Goal: Transaction & Acquisition: Purchase product/service

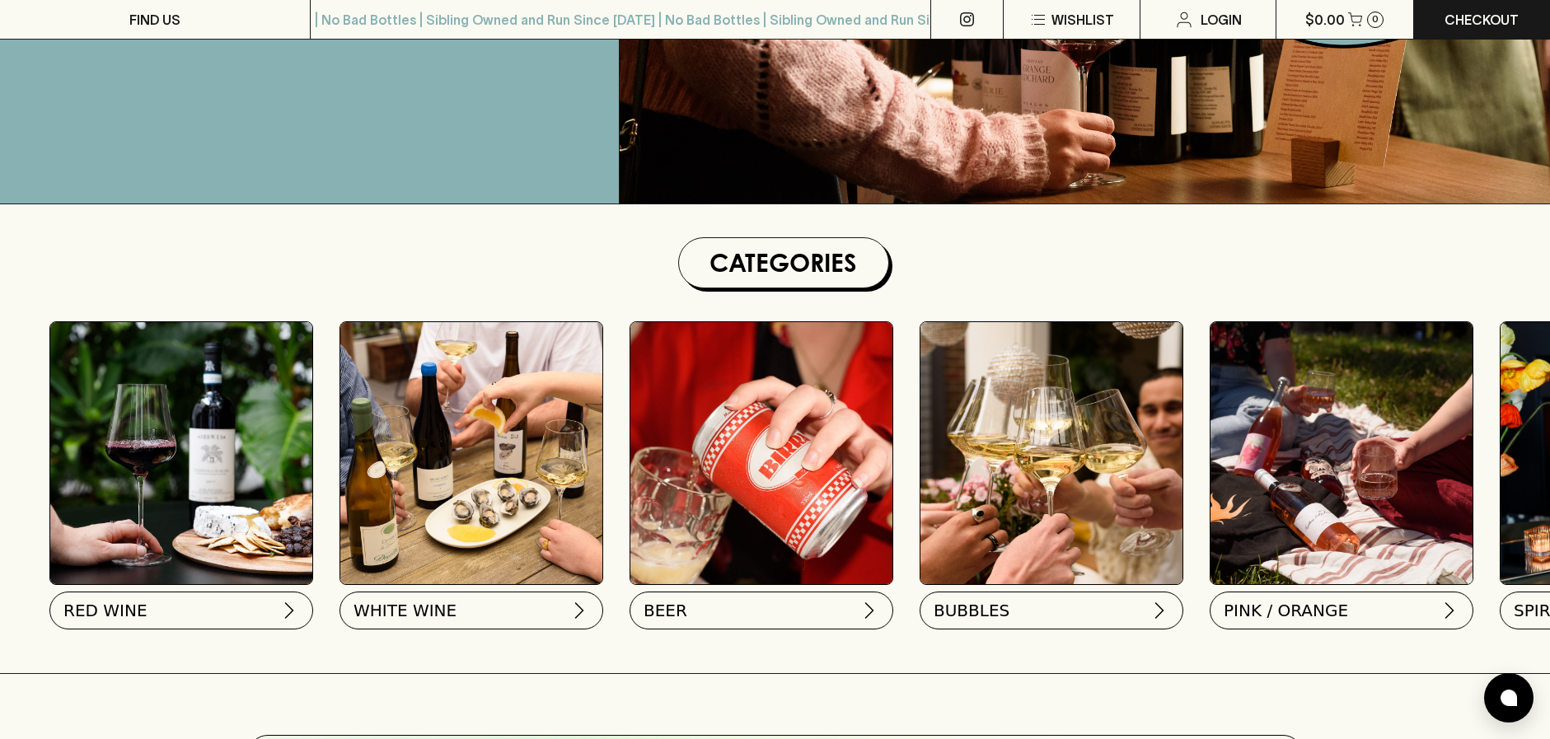
scroll to position [412, 0]
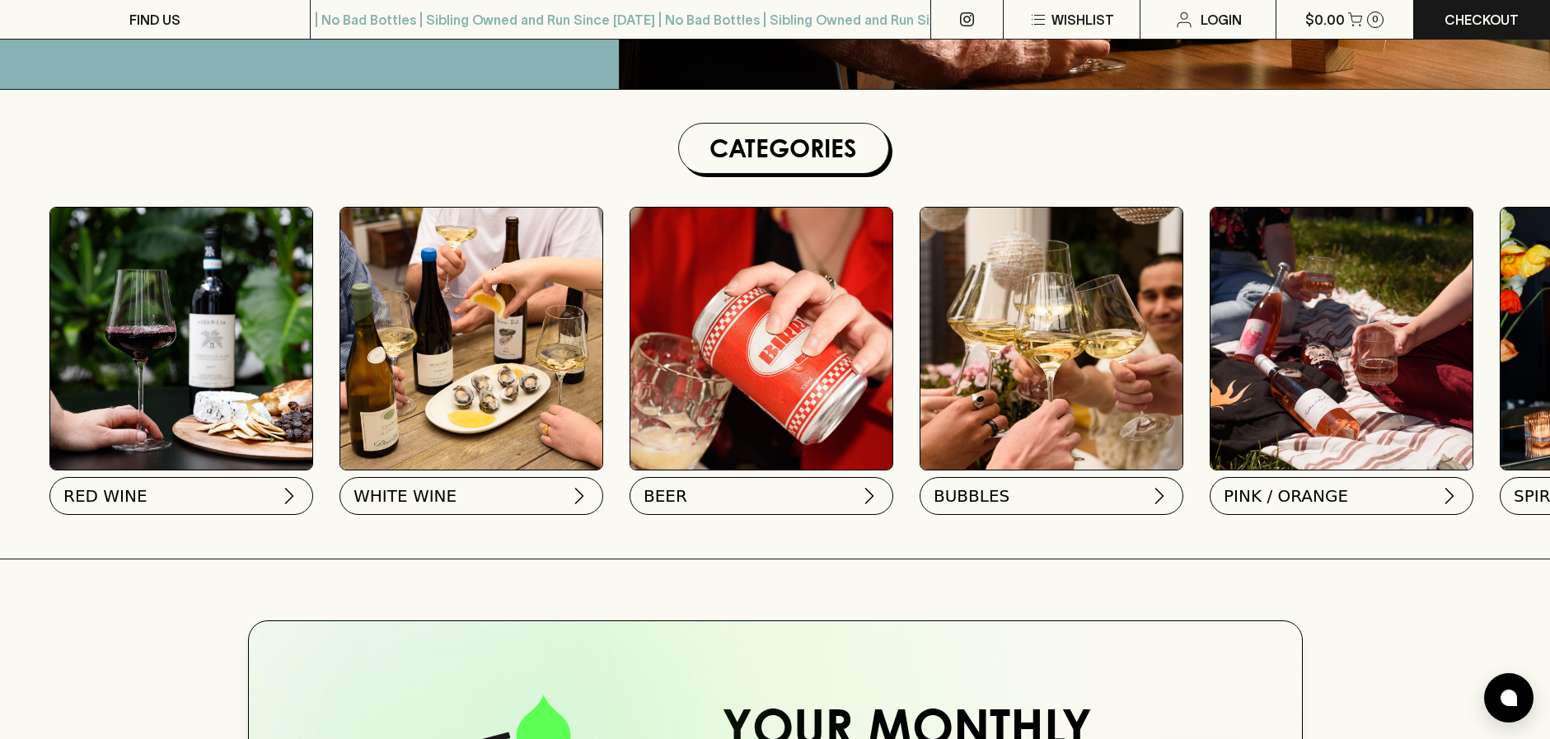
click at [138, 368] on img at bounding box center [181, 339] width 262 height 262
click at [139, 502] on button "RED WINE" at bounding box center [180, 493] width 264 height 38
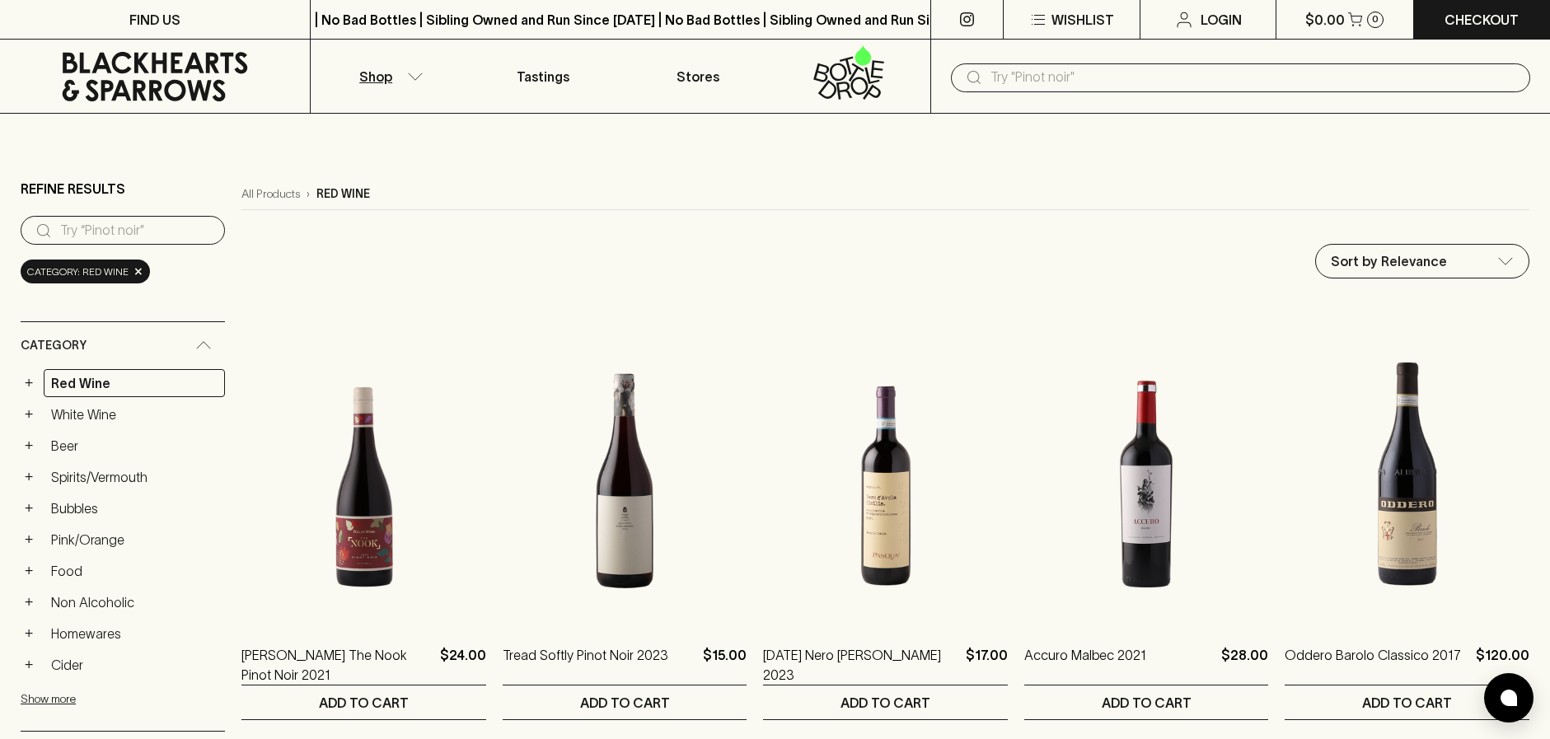
click at [1047, 69] on input "text" at bounding box center [1253, 77] width 527 height 26
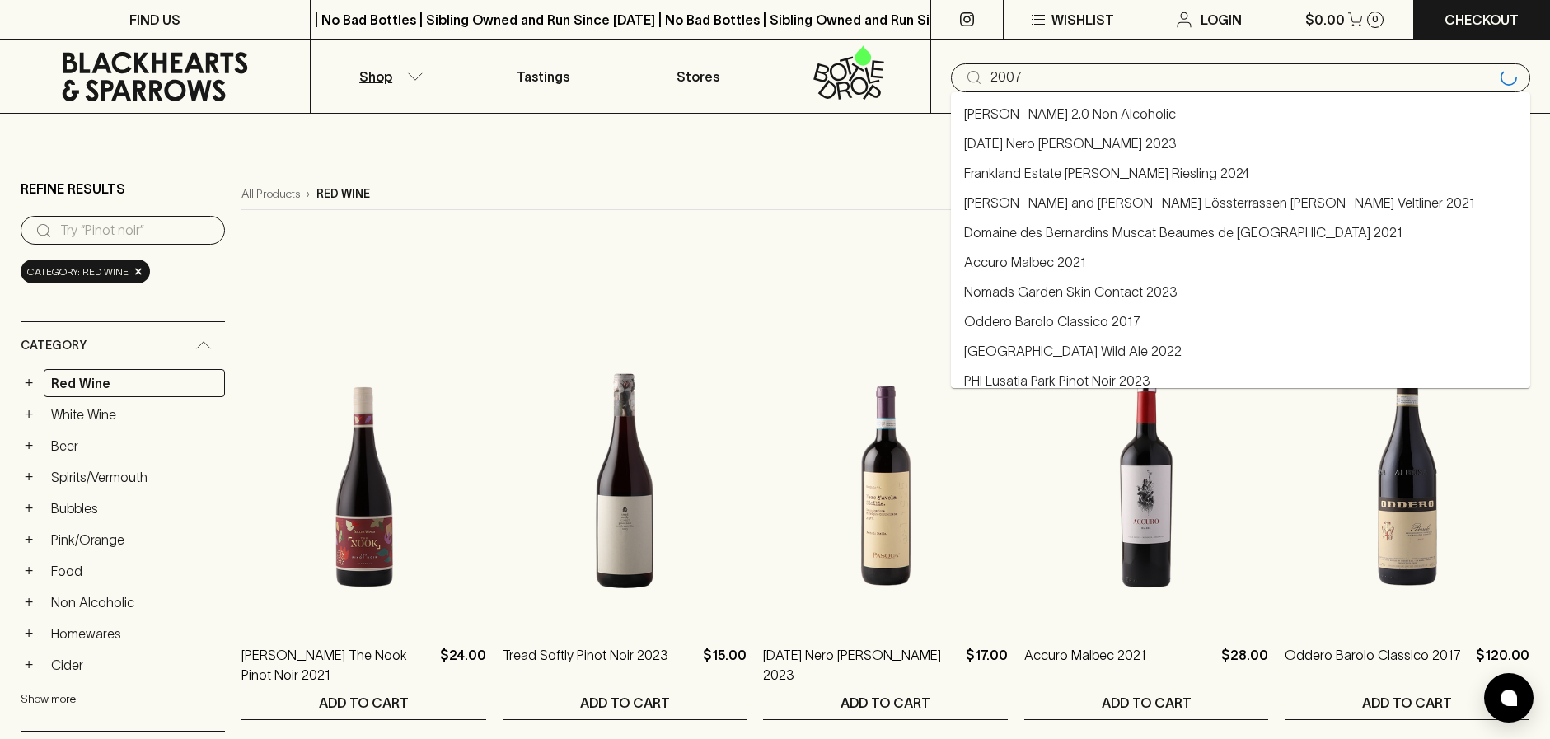
type input "2007"
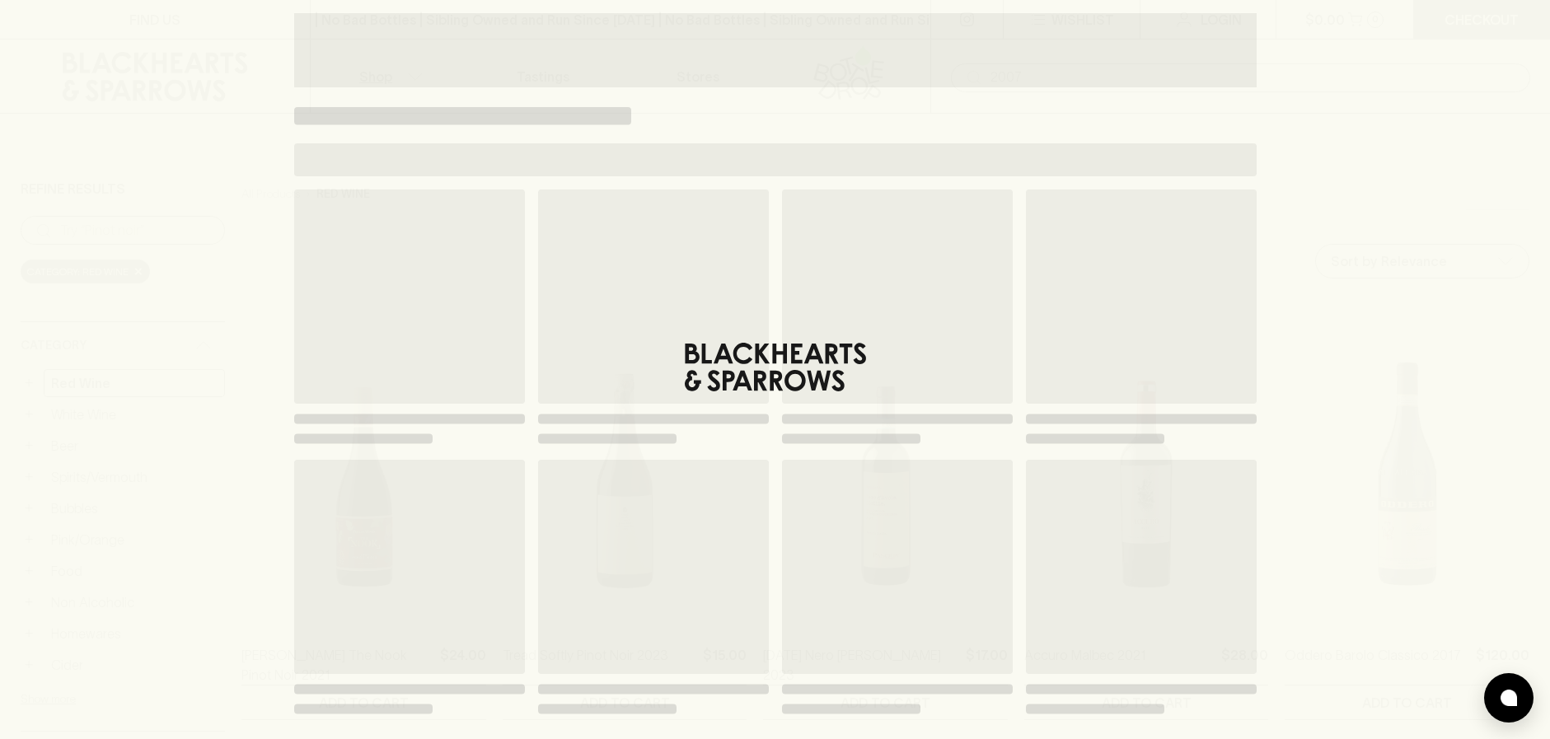
type input "2007"
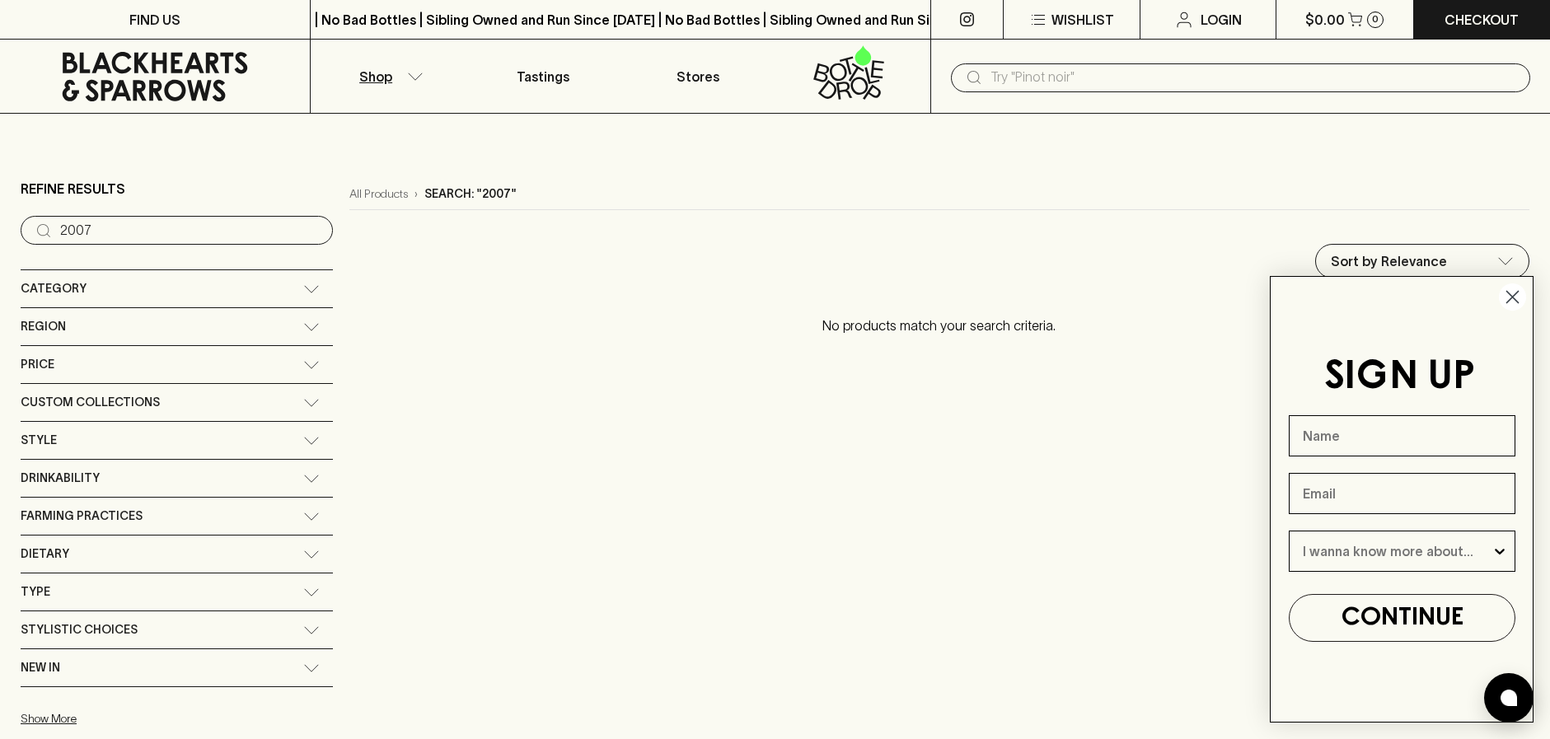
click at [1514, 296] on icon "Close dialog" at bounding box center [1513, 298] width 12 height 12
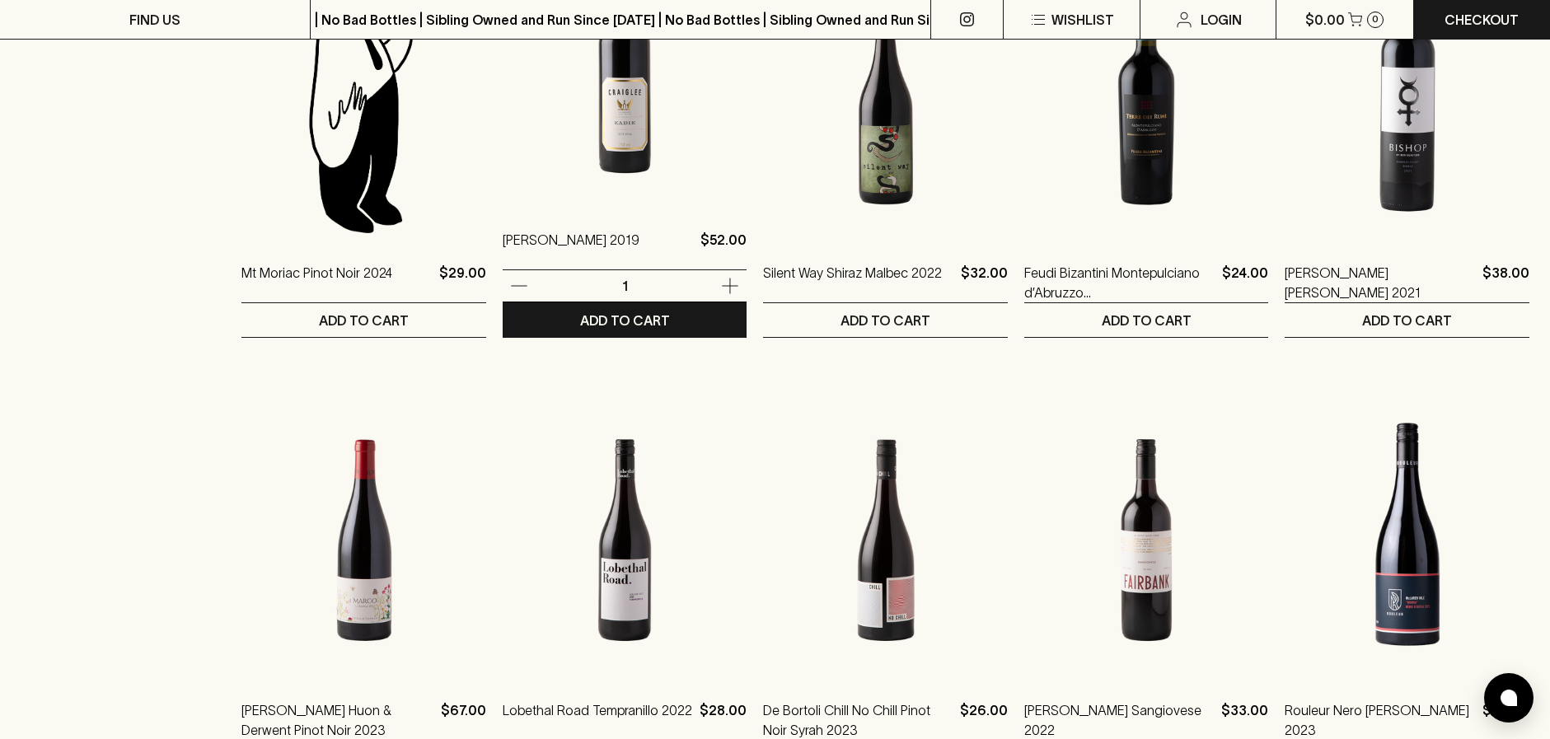
scroll to position [1401, 0]
